Goal: Information Seeking & Learning: Learn about a topic

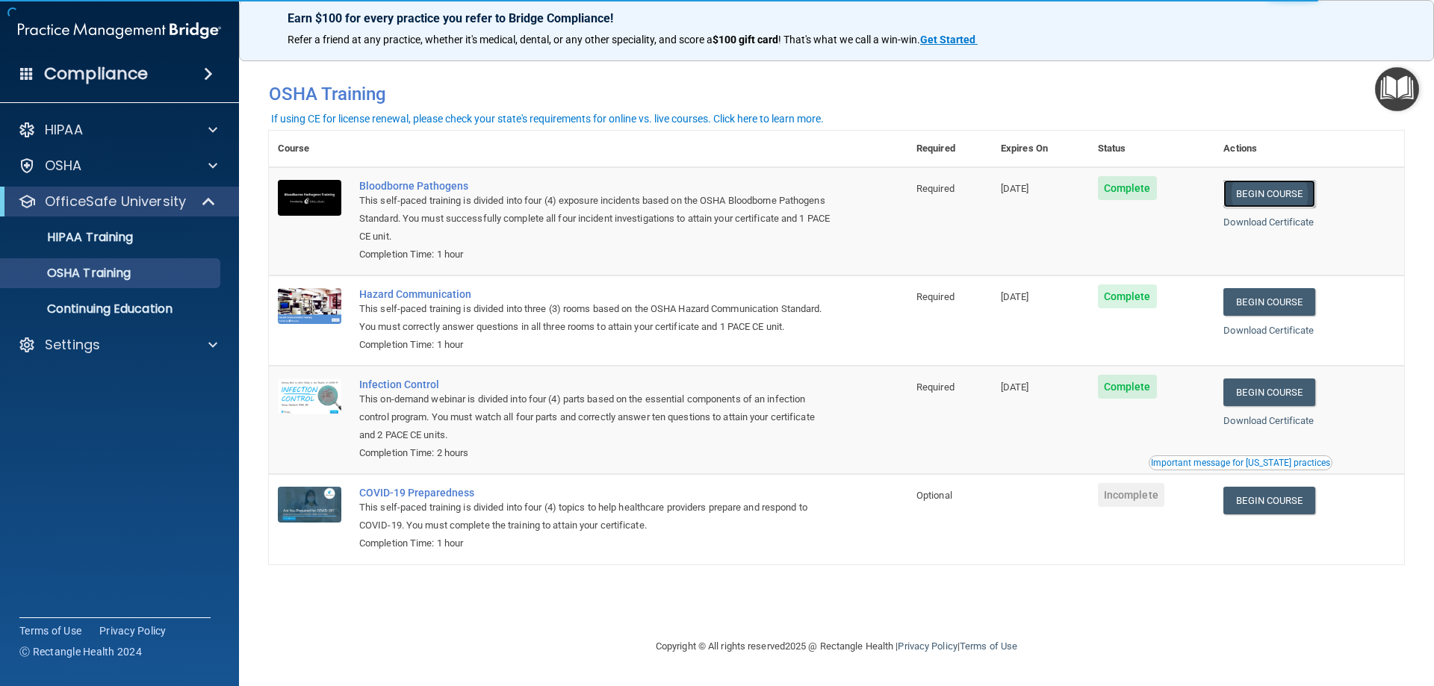
click at [1291, 194] on link "Begin Course" at bounding box center [1268, 194] width 91 height 28
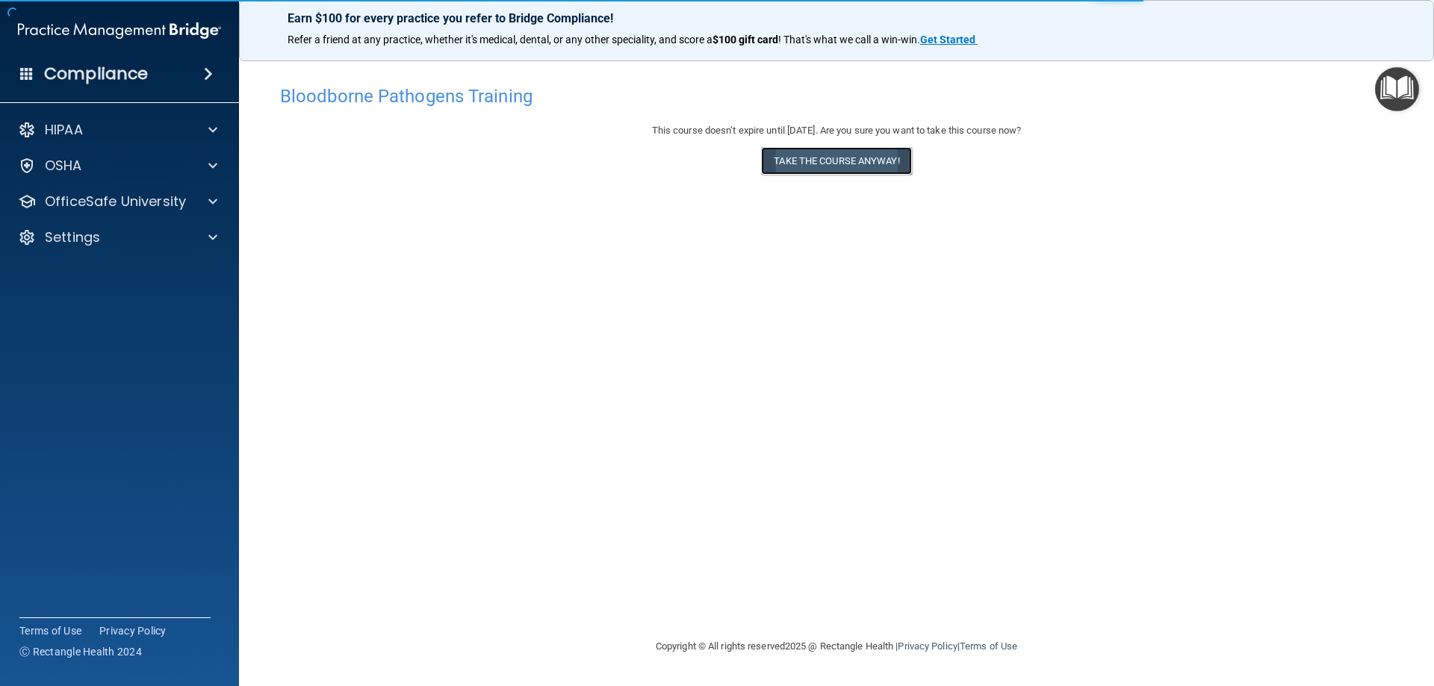
click at [830, 164] on button "Take the course anyway!" at bounding box center [836, 161] width 150 height 28
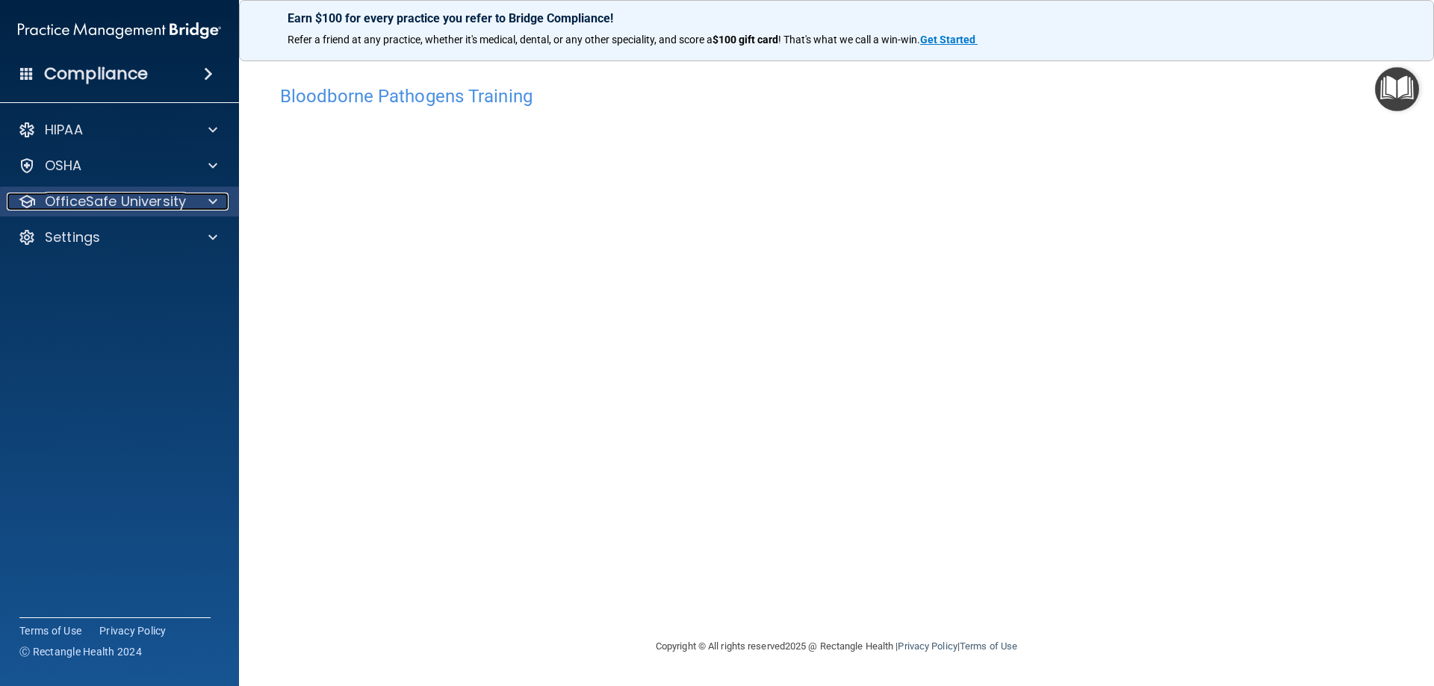
click at [179, 203] on p "OfficeSafe University" at bounding box center [115, 202] width 141 height 18
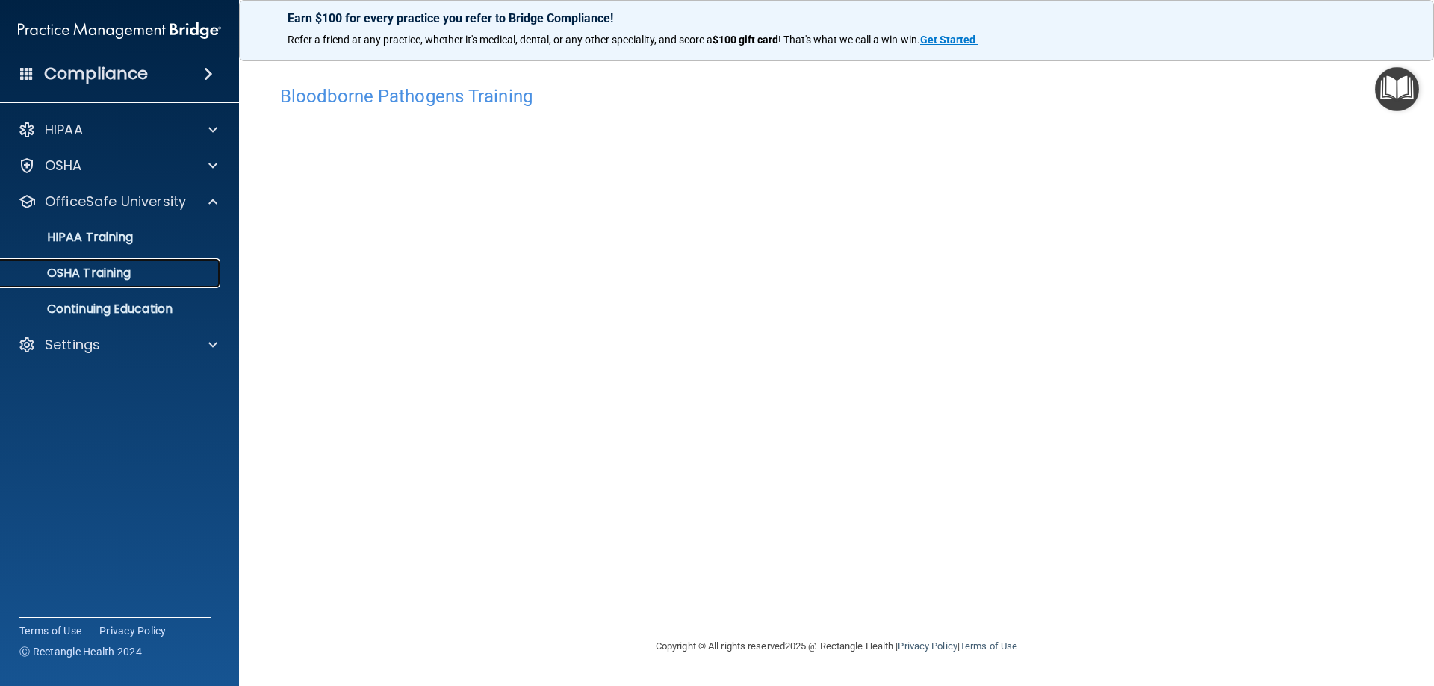
drag, startPoint x: 144, startPoint y: 271, endPoint x: 154, endPoint y: 270, distance: 9.8
click at [144, 272] on div "OSHA Training" at bounding box center [112, 273] width 204 height 15
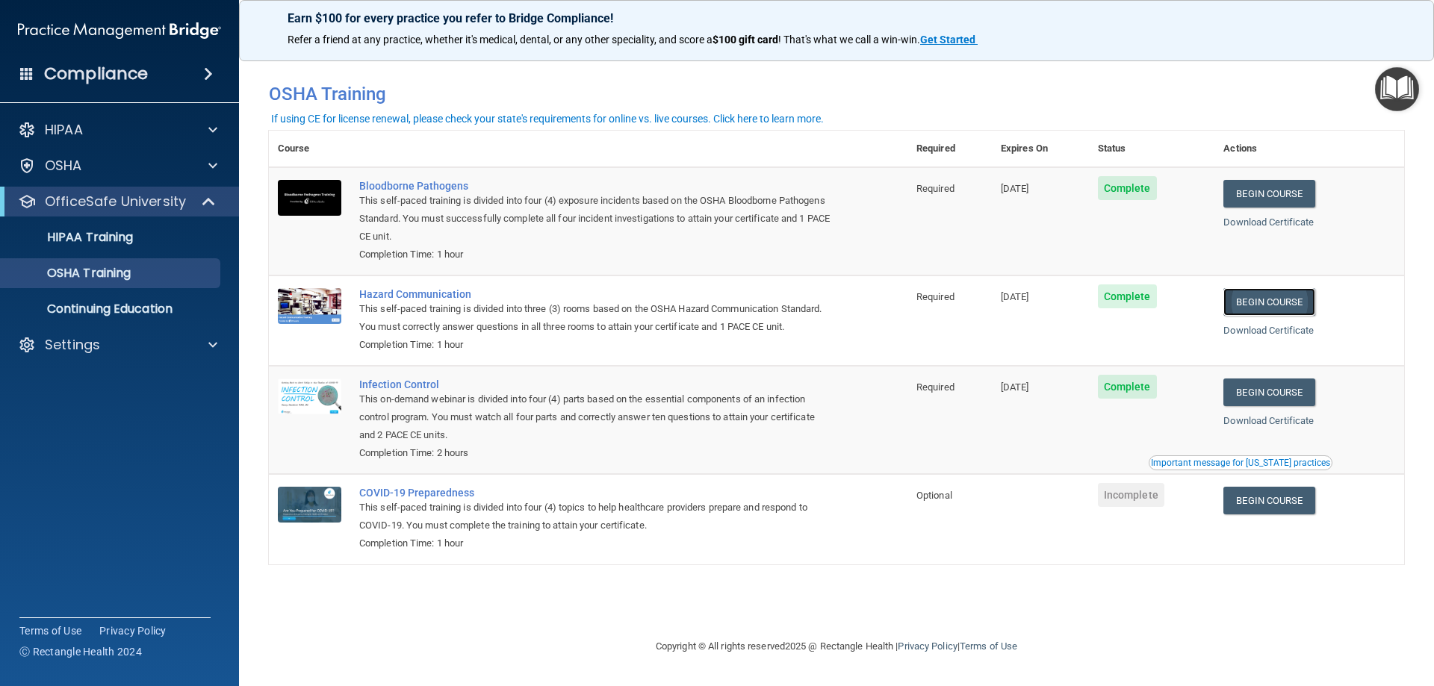
click at [1301, 308] on link "Begin Course" at bounding box center [1268, 302] width 91 height 28
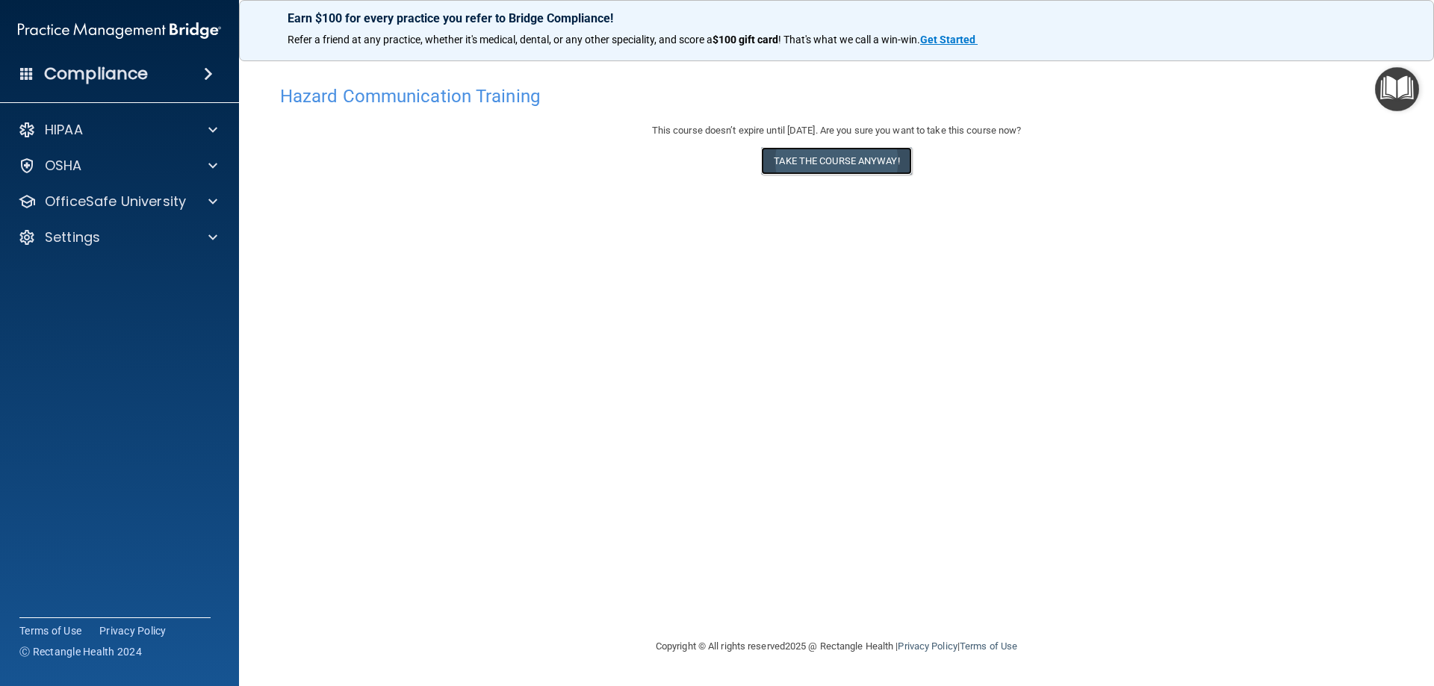
click at [865, 161] on button "Take the course anyway!" at bounding box center [836, 161] width 150 height 28
click at [1232, 545] on div "Hazard Communication Training This course doesn’t expire until [DATE]. Are you …" at bounding box center [836, 358] width 1135 height 560
